Goal: Find specific page/section: Find specific page/section

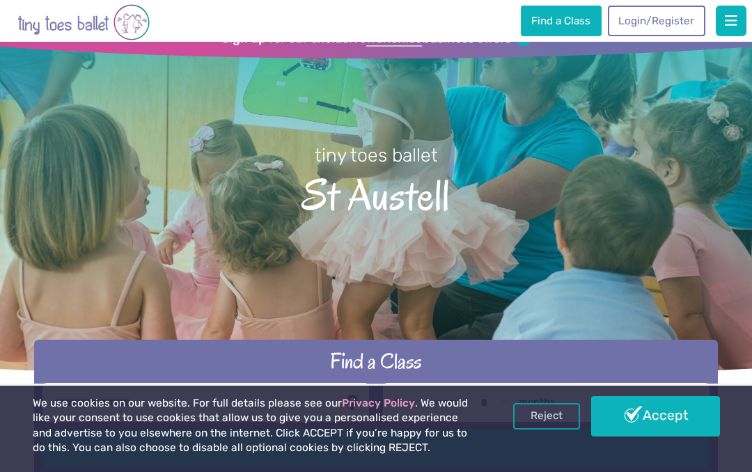
scroll to position [24, 0]
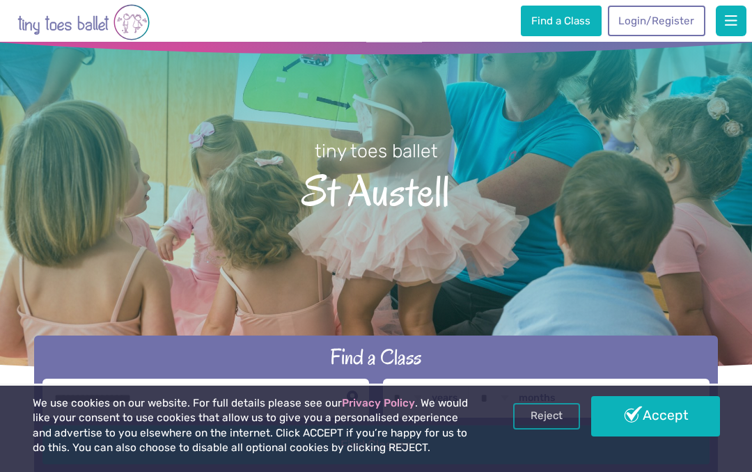
click at [550, 430] on link "Reject" at bounding box center [546, 416] width 67 height 26
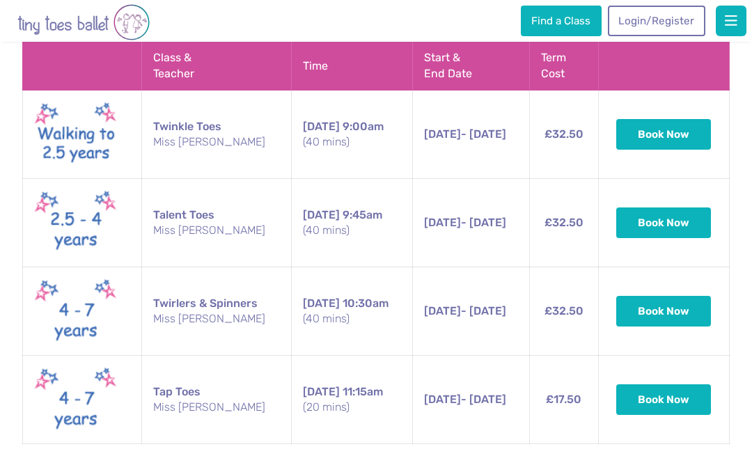
scroll to position [2258, 0]
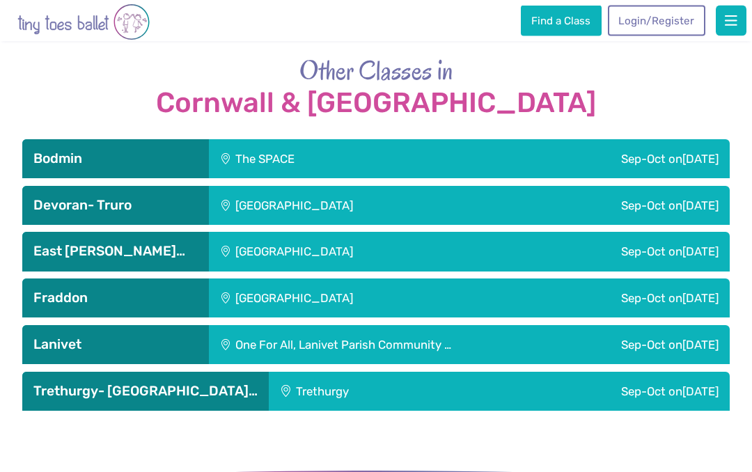
scroll to position [2722, 0]
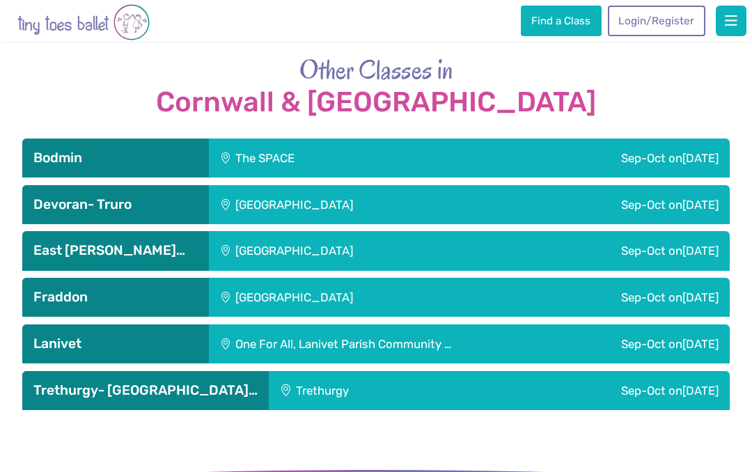
click at [639, 278] on div "Sep-Oct [DATE]" at bounding box center [616, 297] width 226 height 39
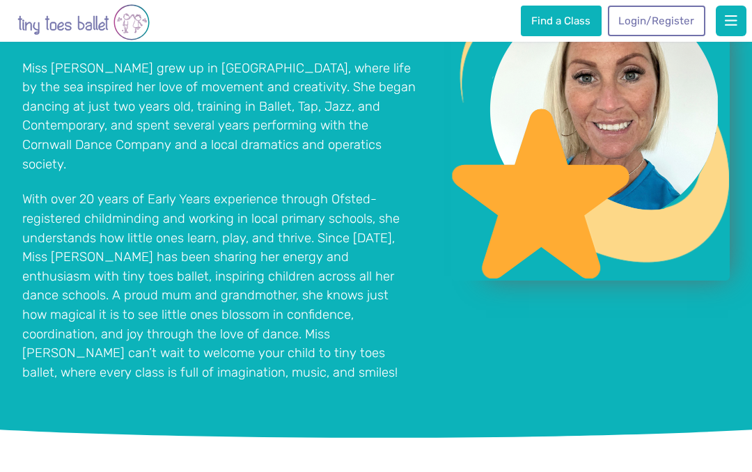
scroll to position [1255, 0]
